Goal: Task Accomplishment & Management: Complete application form

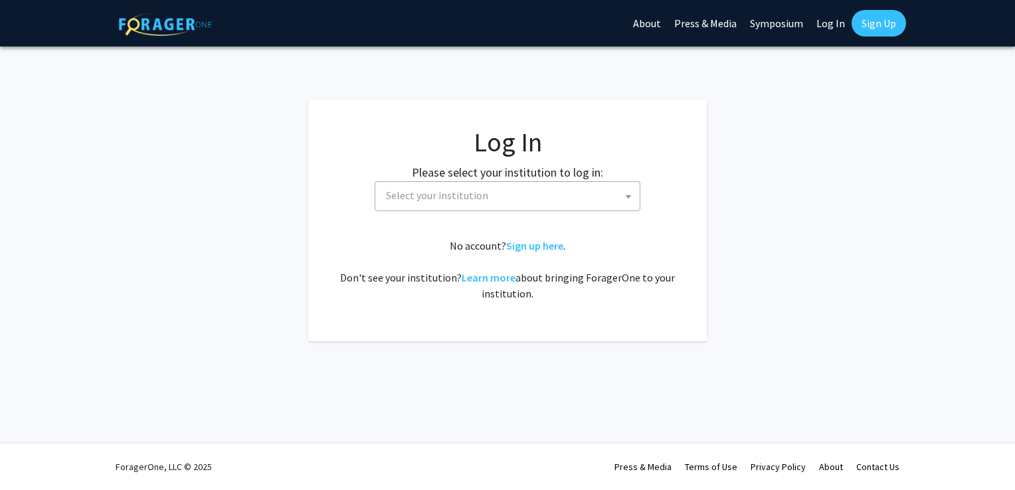
select select
click at [510, 197] on span "Select your institution" at bounding box center [510, 195] width 259 height 27
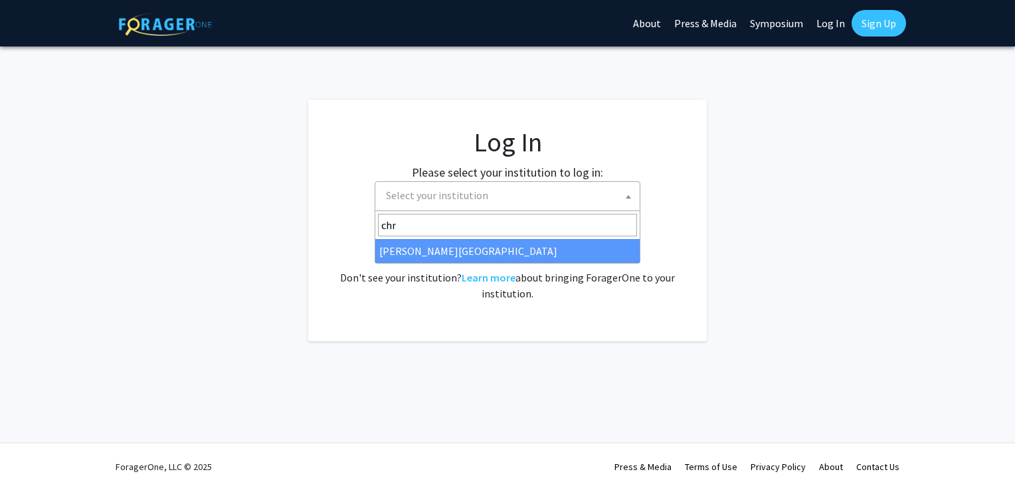
type input "chr"
select select "5"
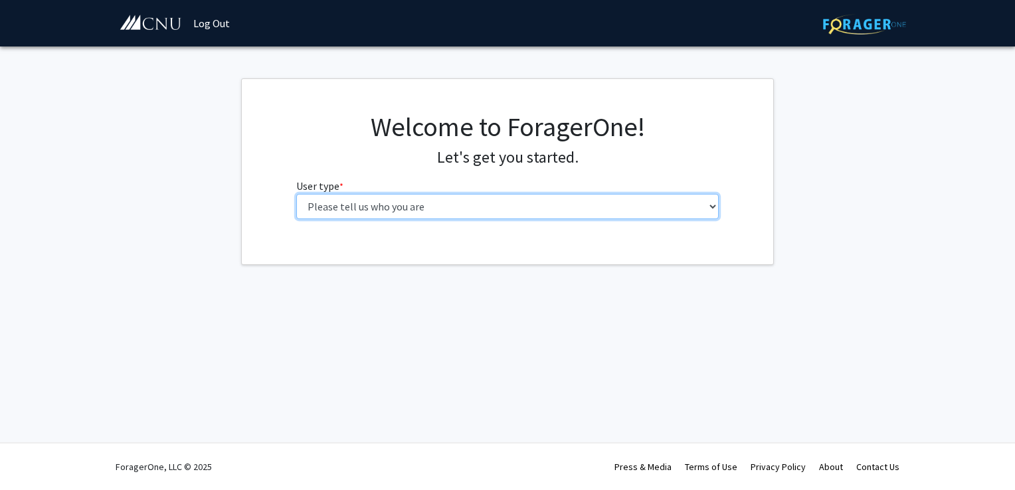
click at [416, 206] on select "Please tell us who you are Undergraduate Student Master's Student Doctoral Cand…" at bounding box center [507, 206] width 423 height 25
select select "1: undergrad"
click at [296, 194] on select "Please tell us who you are Undergraduate Student Master's Student Doctoral Cand…" at bounding box center [507, 206] width 423 height 25
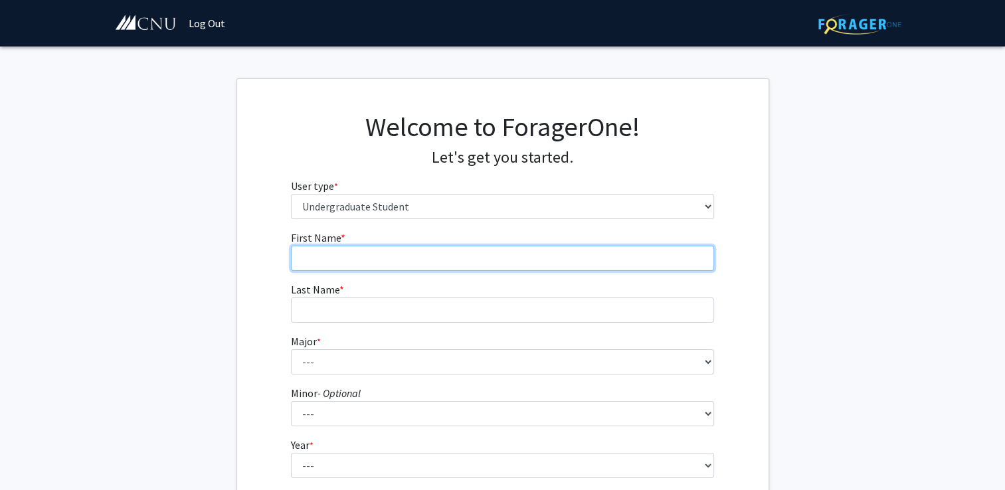
click at [441, 257] on input "First Name * required" at bounding box center [502, 258] width 423 height 25
click at [461, 262] on input "First Name * required" at bounding box center [502, 258] width 423 height 25
type input "[PERSON_NAME]"
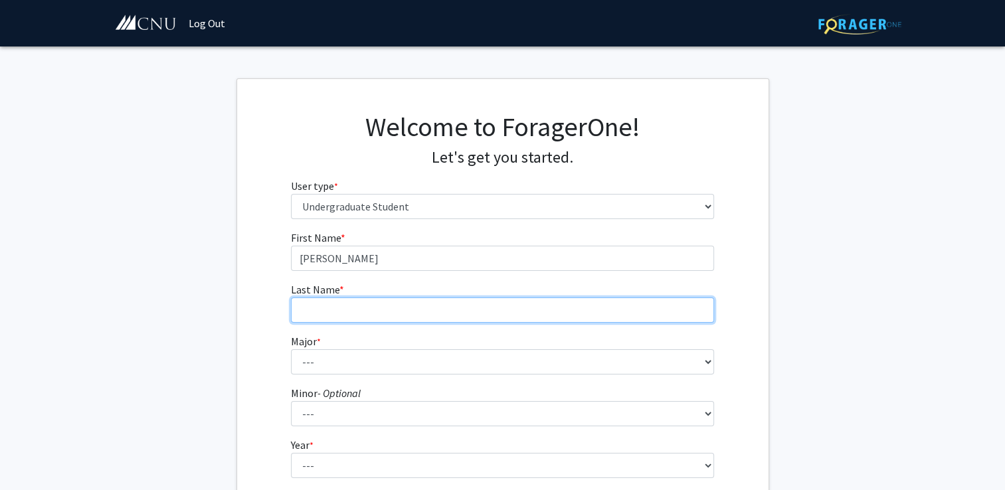
click at [428, 314] on input "Last Name * required" at bounding box center [502, 310] width 423 height 25
type input "[PERSON_NAME]"
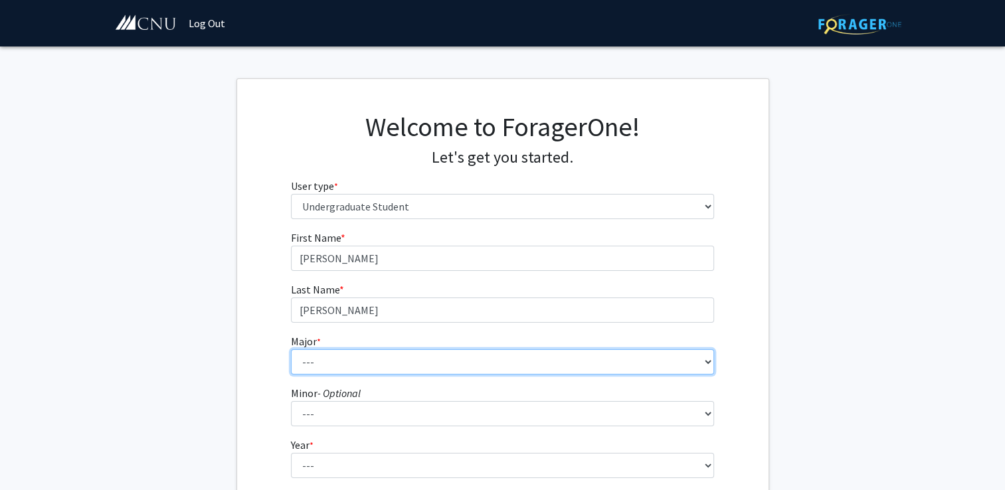
click at [585, 358] on select "--- Accounting Applied Physics Art History Biochemistry Biology Chemistry Class…" at bounding box center [502, 362] width 423 height 25
select select "5: 616"
click at [291, 350] on select "--- Accounting Applied Physics Art History Biochemistry Biology Chemistry Class…" at bounding box center [502, 362] width 423 height 25
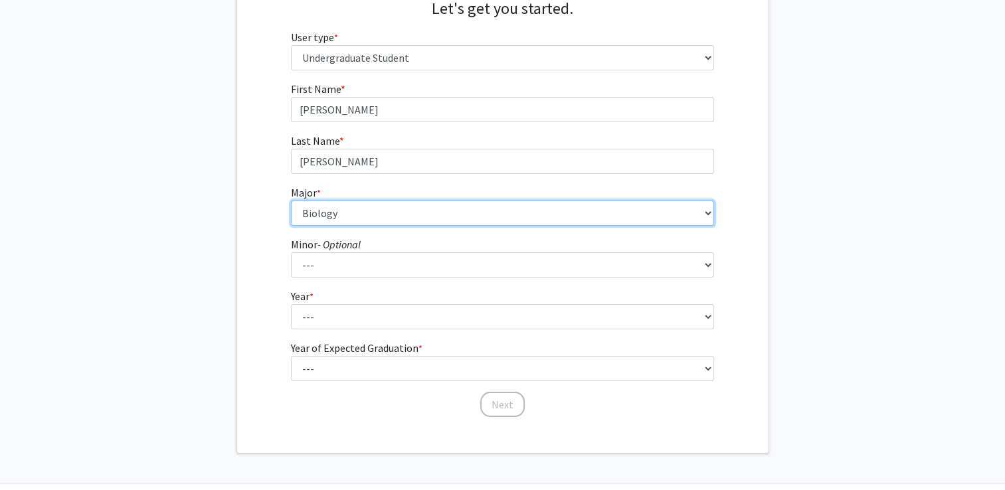
scroll to position [187, 0]
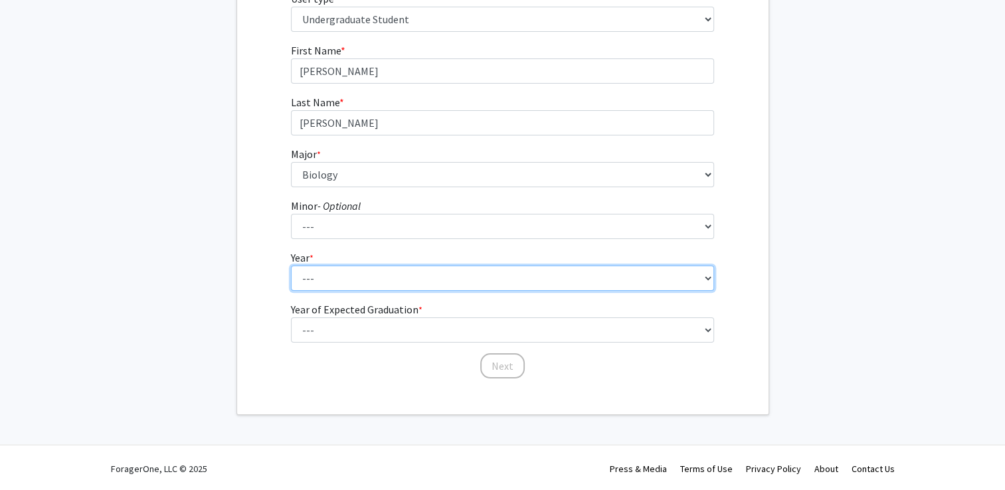
click at [322, 270] on select "--- First-year Sophomore Junior Senior Postbaccalaureate Certificate" at bounding box center [502, 278] width 423 height 25
select select "1: first-year"
click at [291, 266] on select "--- First-year Sophomore Junior Senior Postbaccalaureate Certificate" at bounding box center [502, 278] width 423 height 25
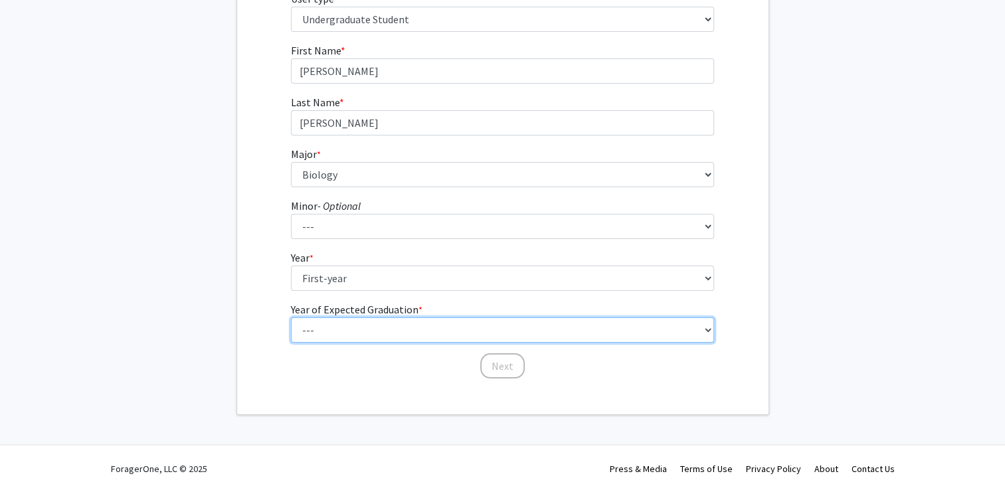
click at [340, 331] on select "--- 2025 2026 2027 2028 2029 2030 2031 2032 2033 2034" at bounding box center [502, 330] width 423 height 25
select select "5: 2029"
click at [291, 318] on select "--- 2025 2026 2027 2028 2029 2030 2031 2032 2033 2034" at bounding box center [502, 330] width 423 height 25
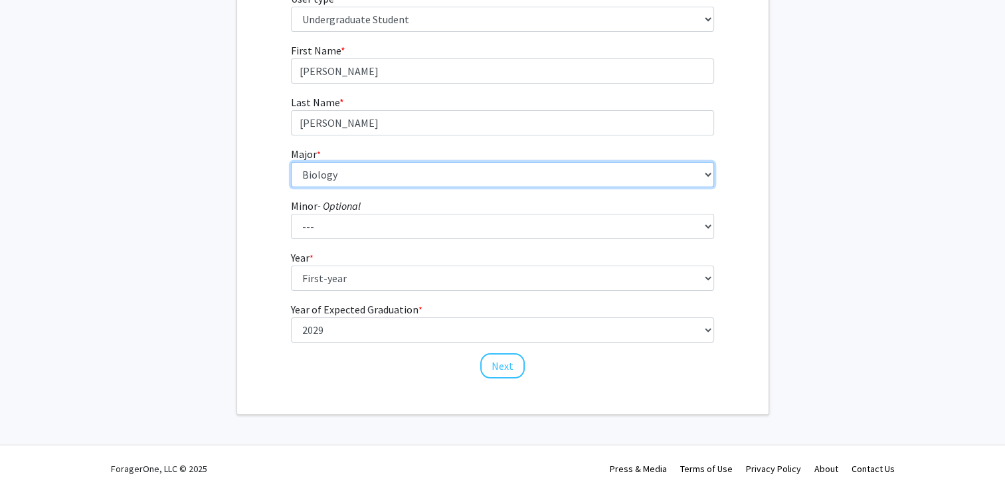
click at [371, 181] on select "--- Accounting Applied Physics Art History Biochemistry Biology Chemistry Class…" at bounding box center [502, 174] width 423 height 25
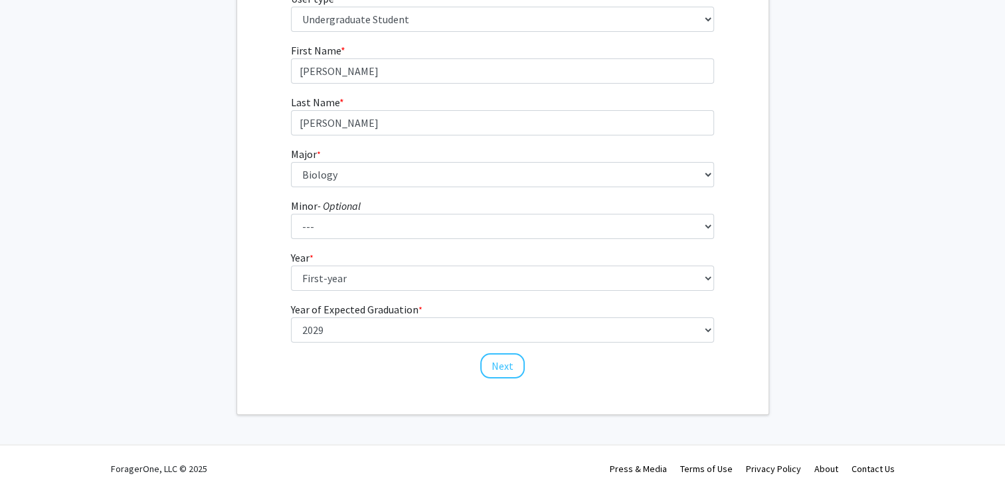
click at [259, 271] on div "First Name * required [PERSON_NAME] Last Name * required [PERSON_NAME] * requir…" at bounding box center [503, 212] width 532 height 338
click at [512, 364] on button "Next" at bounding box center [502, 366] width 45 height 25
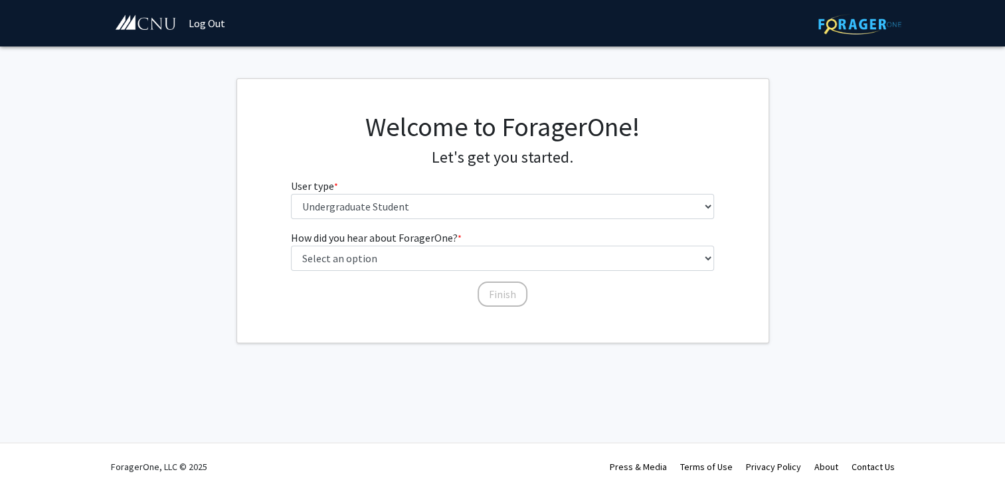
scroll to position [0, 0]
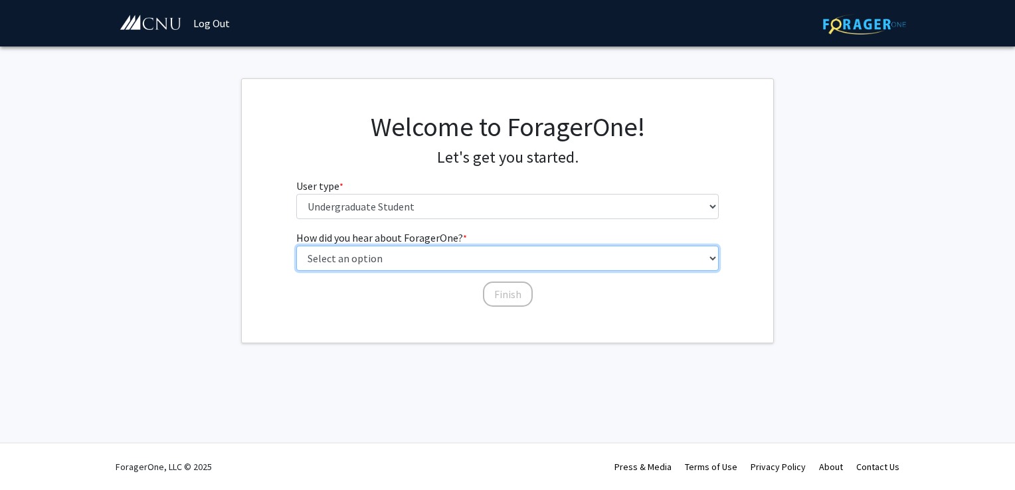
click at [431, 264] on select "Select an option Peer/student recommendation Faculty/staff recommendation Unive…" at bounding box center [507, 258] width 423 height 25
select select "3: university_website"
click at [296, 246] on select "Select an option Peer/student recommendation Faculty/staff recommendation Unive…" at bounding box center [507, 258] width 423 height 25
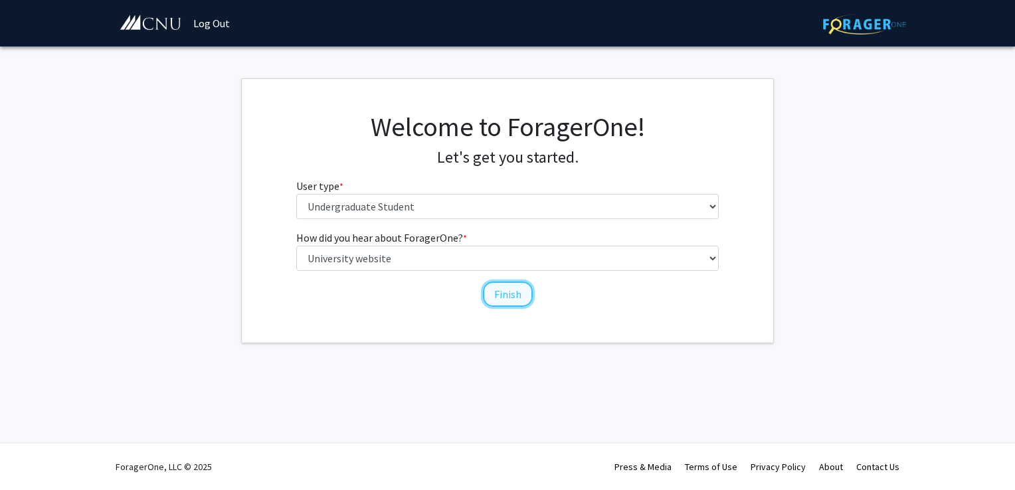
click at [505, 291] on button "Finish" at bounding box center [508, 294] width 50 height 25
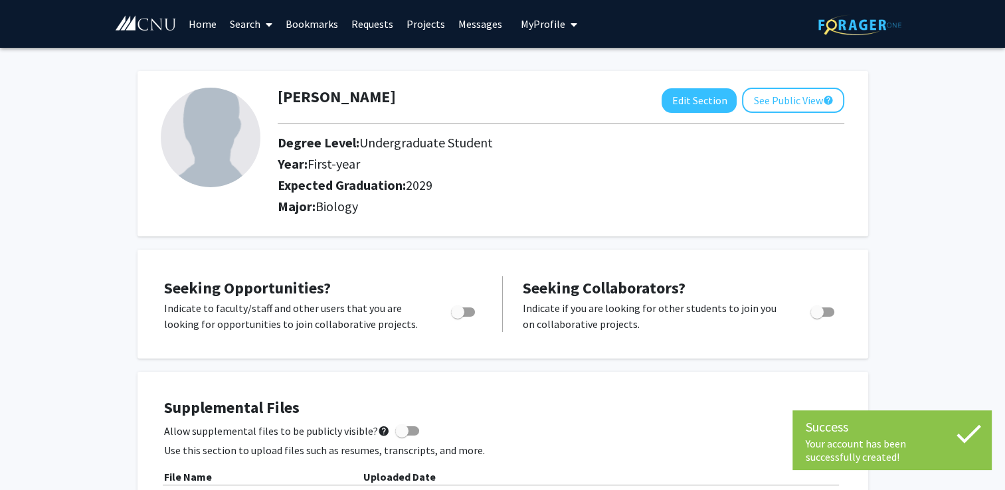
click at [460, 311] on span "Toggle" at bounding box center [457, 312] width 13 height 13
click at [458, 317] on input "Are you actively seeking opportunities?" at bounding box center [457, 317] width 1 height 1
checkbox input "true"
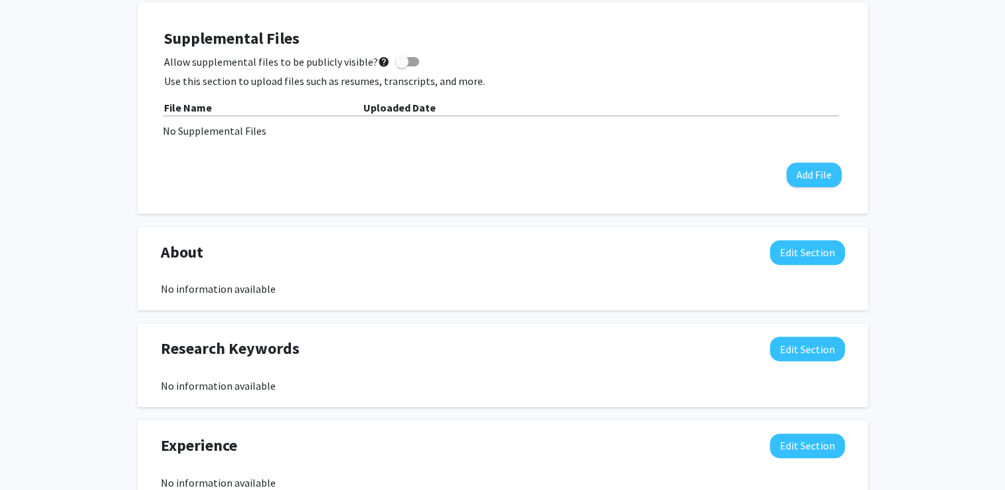
scroll to position [380, 0]
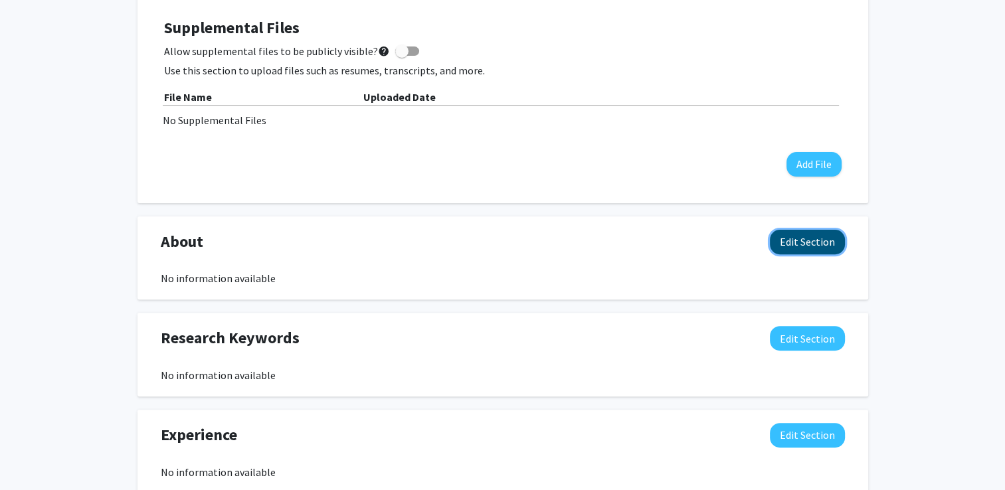
click at [843, 239] on button "Edit Section" at bounding box center [807, 242] width 75 height 25
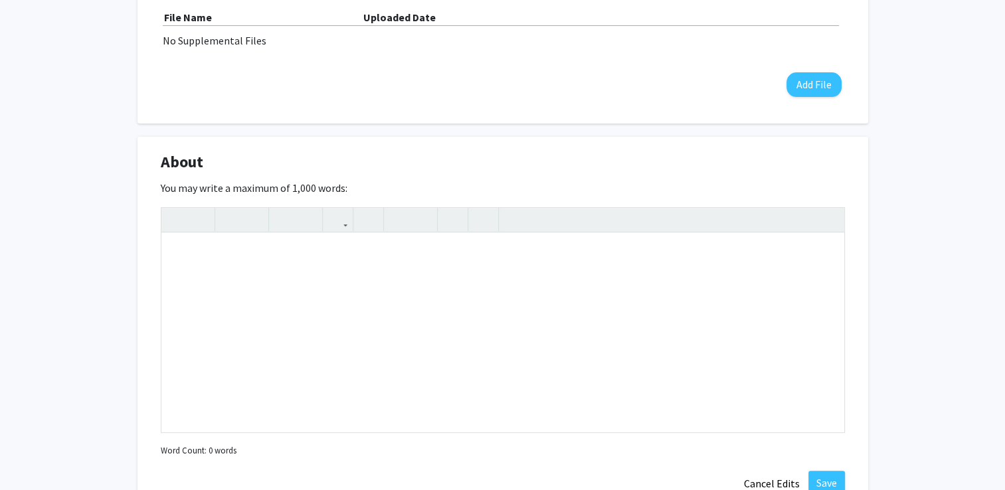
scroll to position [463, 0]
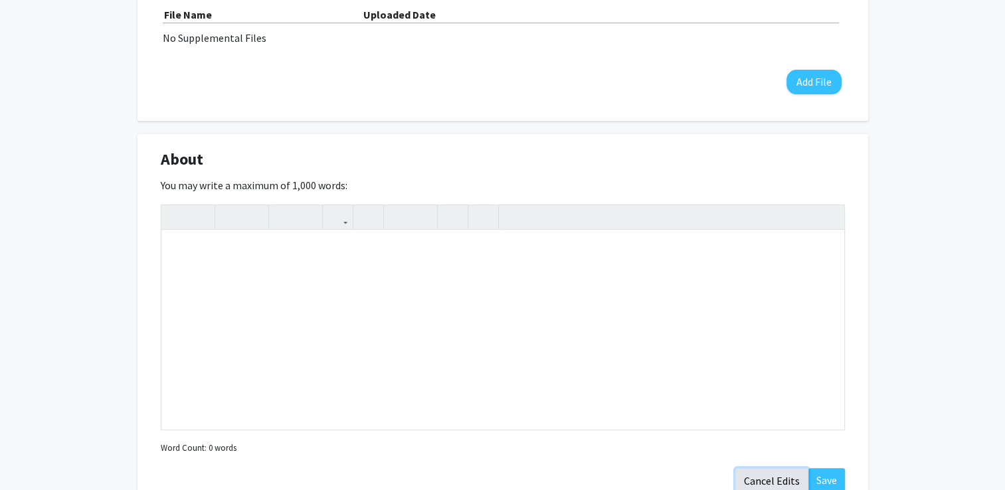
click at [779, 480] on button "Cancel Edits" at bounding box center [772, 481] width 73 height 25
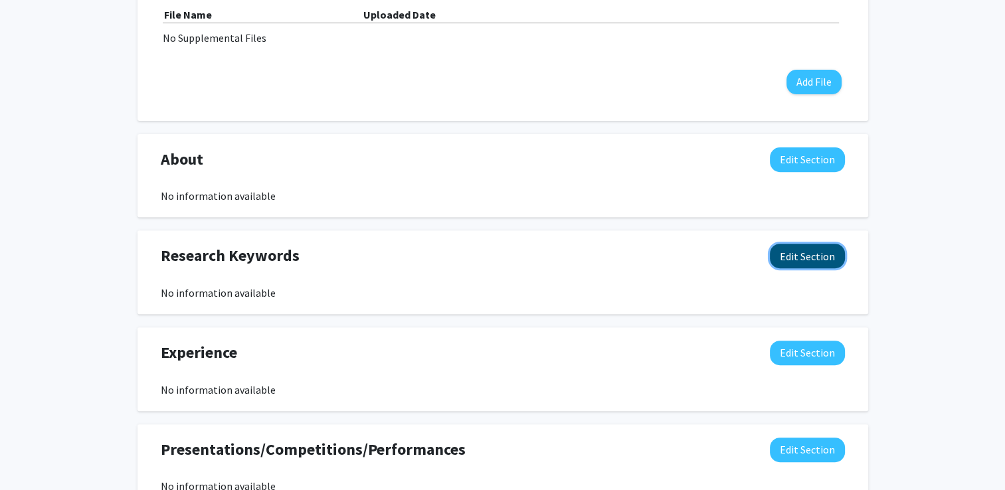
click at [807, 253] on button "Edit Section" at bounding box center [807, 256] width 75 height 25
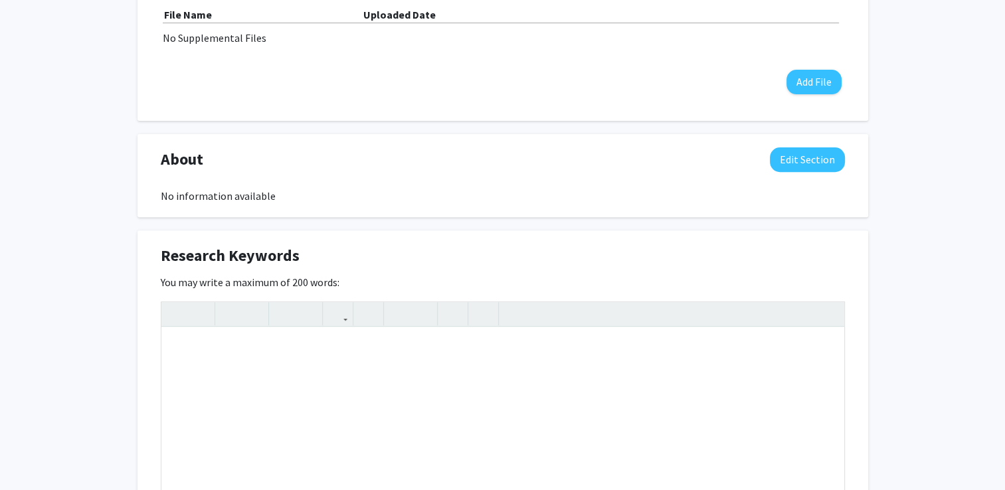
scroll to position [710, 0]
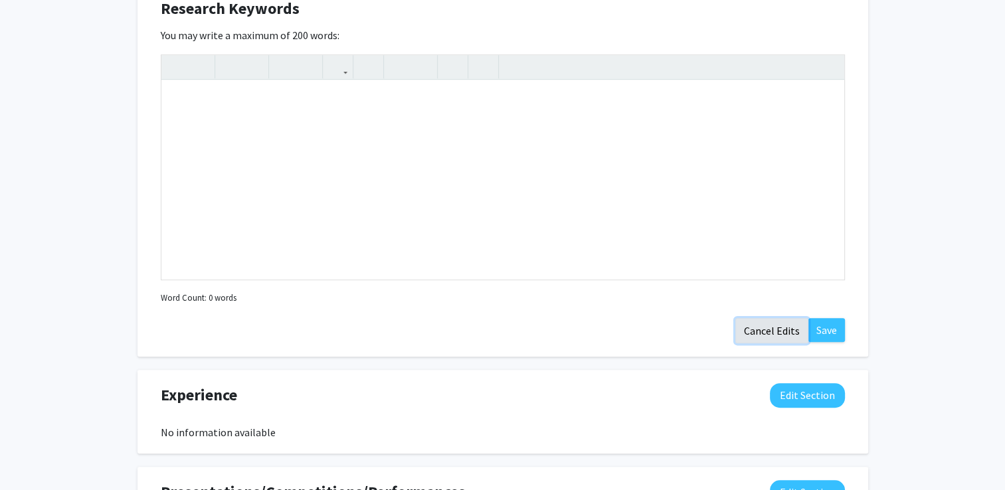
click at [772, 333] on button "Cancel Edits" at bounding box center [772, 330] width 73 height 25
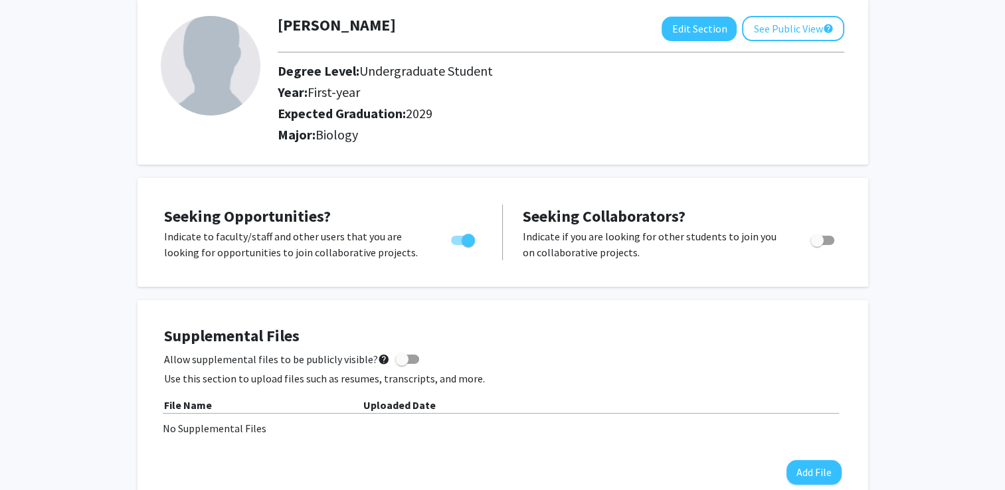
scroll to position [0, 0]
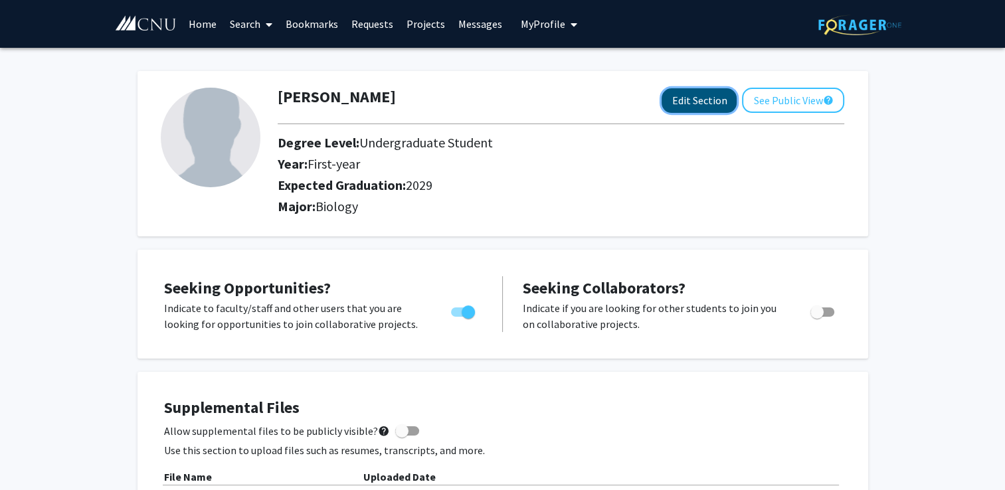
click at [686, 105] on button "Edit Section" at bounding box center [699, 100] width 75 height 25
select select "first-year"
select select "2029"
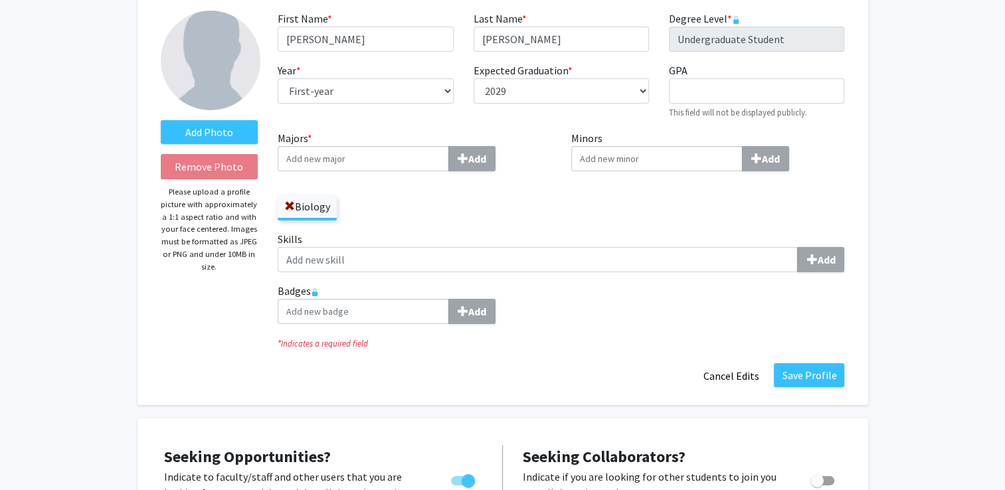
scroll to position [78, 0]
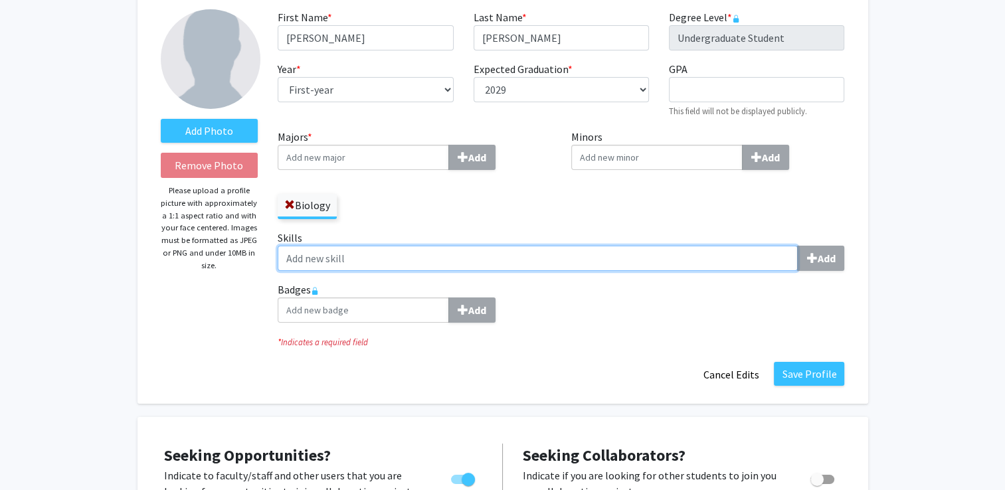
click at [677, 261] on input "Skills Add" at bounding box center [538, 258] width 520 height 25
click at [702, 263] on input "Skills Add" at bounding box center [538, 258] width 520 height 25
type input "L"
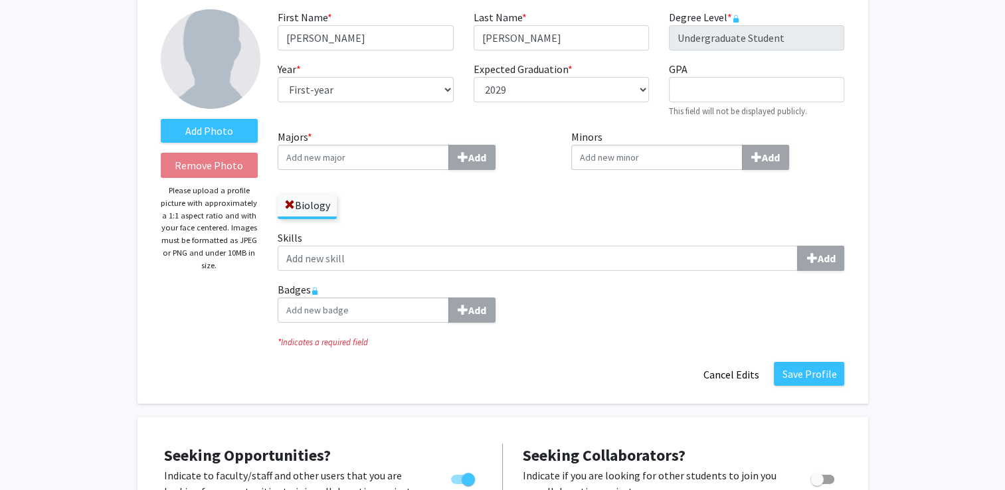
click at [633, 221] on div "Minors Add" at bounding box center [709, 179] width 294 height 101
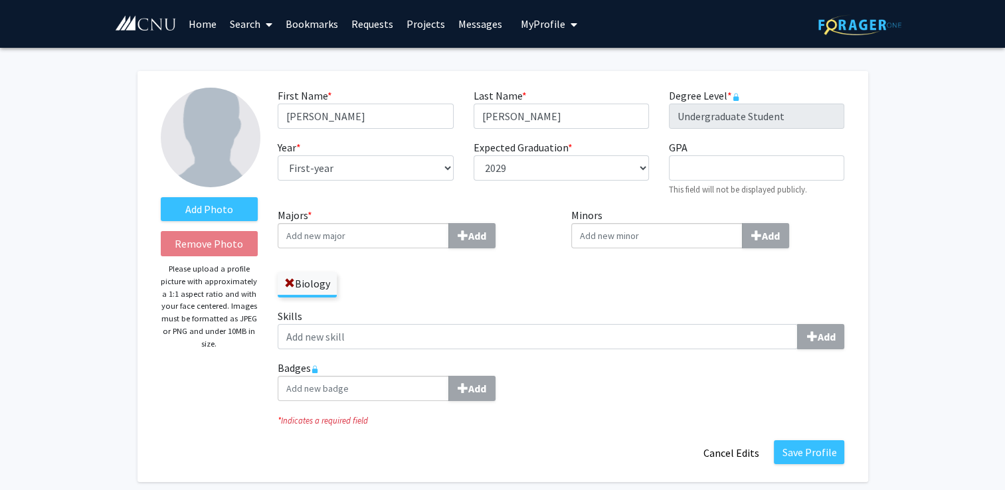
scroll to position [0, 0]
click at [809, 451] on button "Save Profile" at bounding box center [809, 453] width 70 height 24
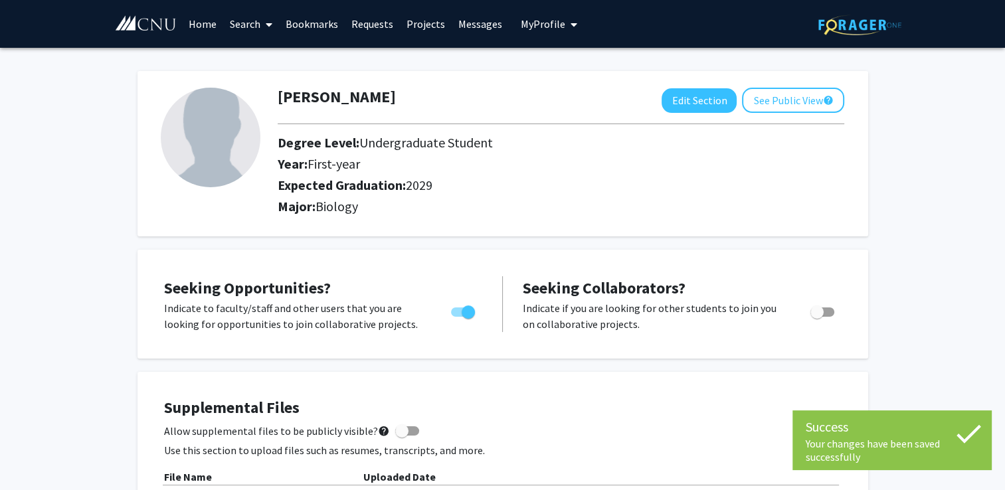
click at [203, 25] on link "Home" at bounding box center [202, 24] width 41 height 47
